Goal: Task Accomplishment & Management: Use online tool/utility

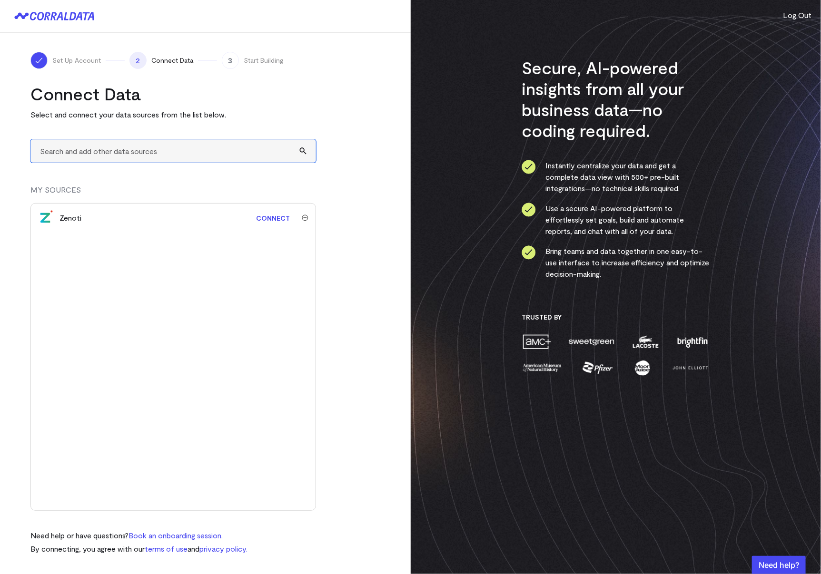
click at [137, 154] on input "text" at bounding box center [173, 150] width 286 height 23
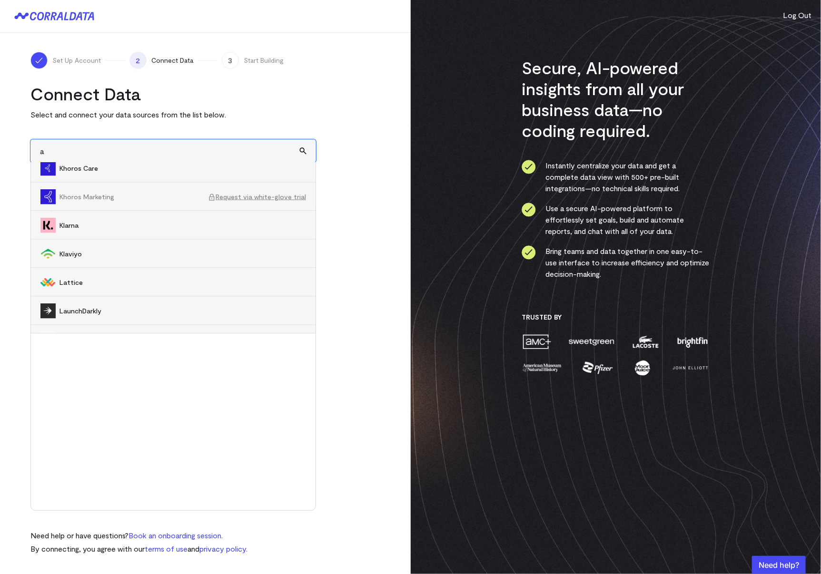
scroll to position [6120, 0]
type input "azure"
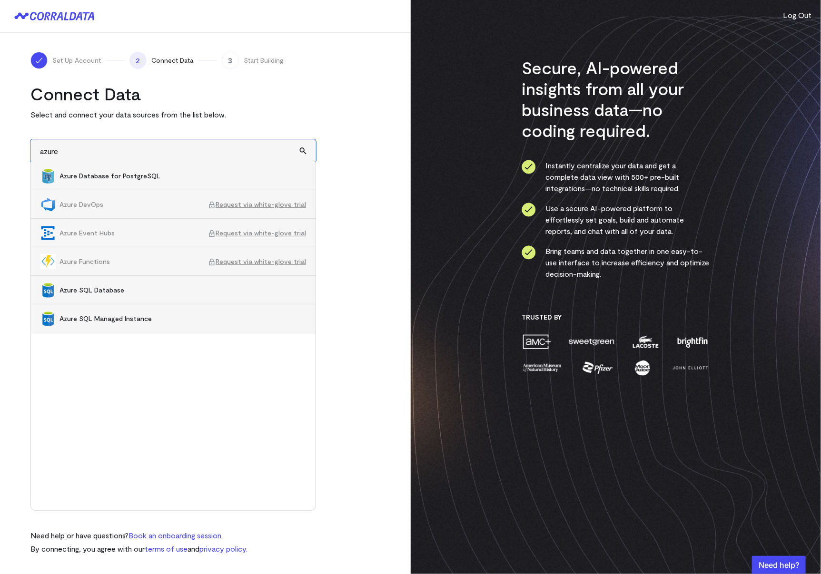
scroll to position [143, 0]
drag, startPoint x: 67, startPoint y: 151, endPoint x: 22, endPoint y: 148, distance: 44.4
click at [22, 148] on div "Set Up Account 2 Connect Data 3 Start Building Connect Data Select and connect …" at bounding box center [205, 303] width 411 height 541
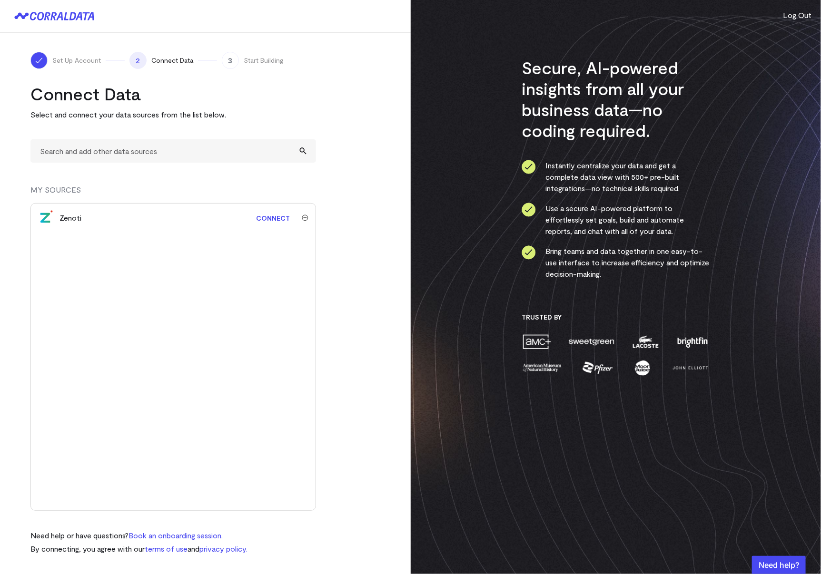
click at [273, 219] on link "Connect" at bounding box center [272, 218] width 43 height 18
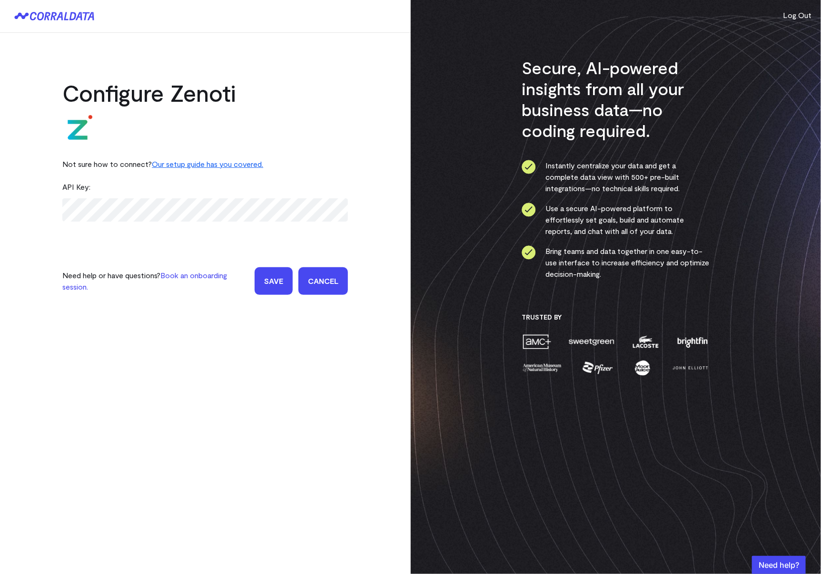
click at [222, 166] on link "Our setup guide has you covered." at bounding box center [207, 163] width 111 height 9
drag, startPoint x: 327, startPoint y: 287, endPoint x: 320, endPoint y: 280, distance: 10.1
click at [327, 287] on link "Cancel" at bounding box center [322, 281] width 49 height 28
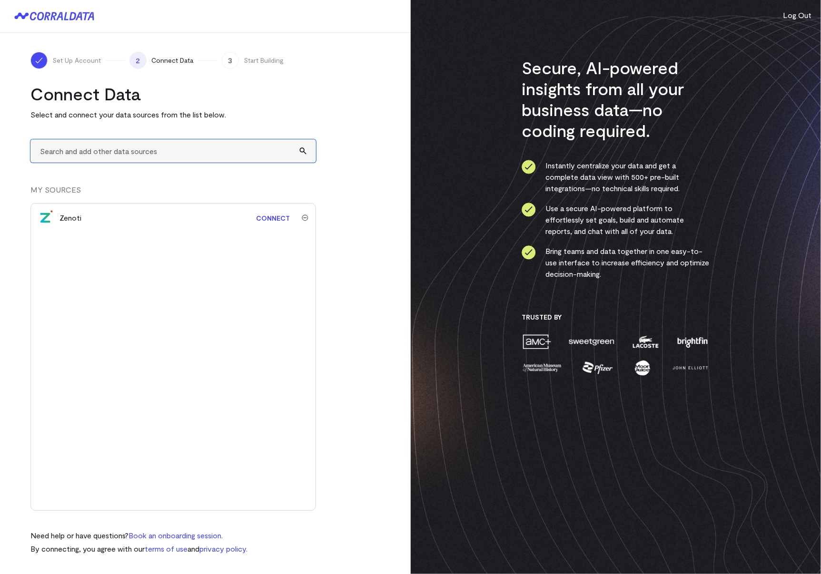
click at [153, 151] on input "text" at bounding box center [173, 150] width 286 height 23
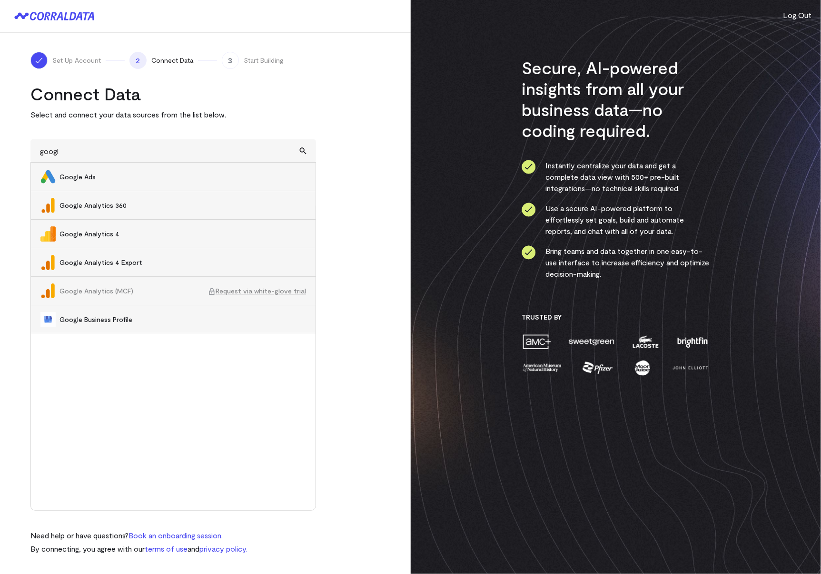
click at [102, 234] on span "Google Analytics 4" at bounding box center [182, 234] width 247 height 10
type input "Google Analytics 4"
